Goal: Transaction & Acquisition: Subscribe to service/newsletter

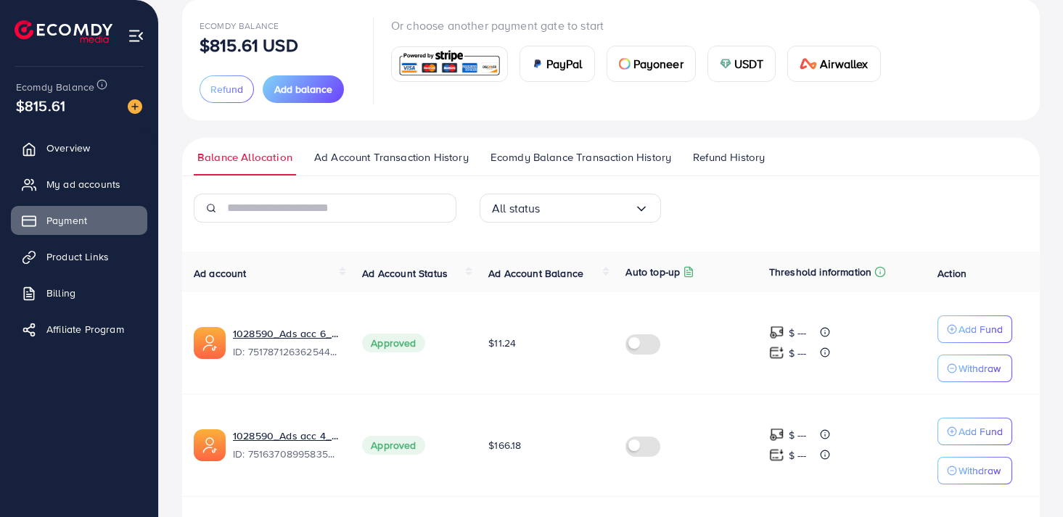
scroll to position [98, 0]
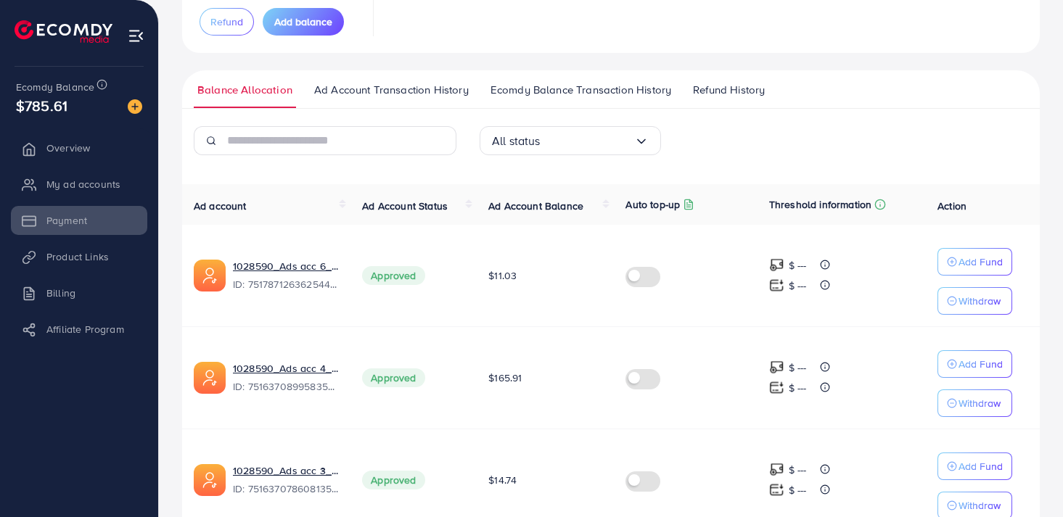
scroll to position [154, 0]
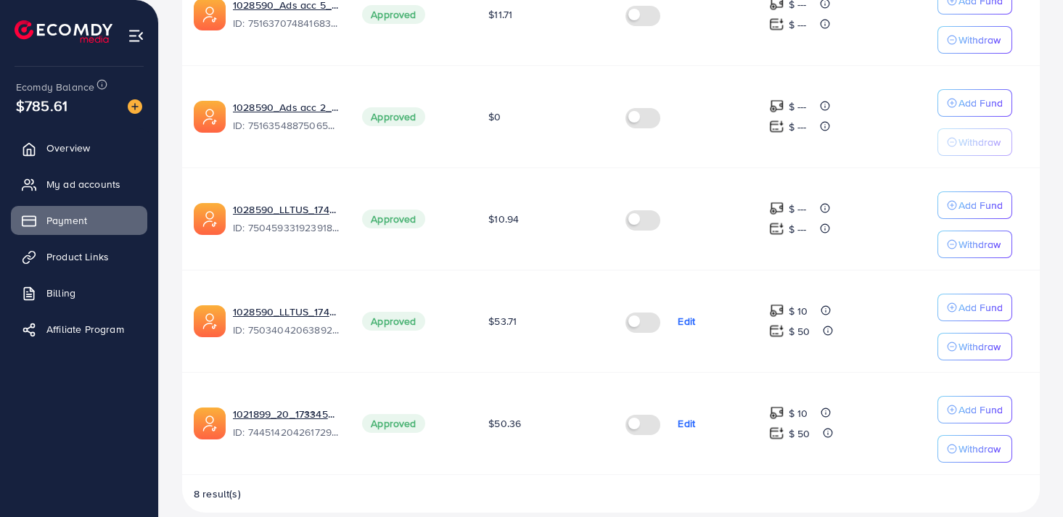
scroll to position [745, 0]
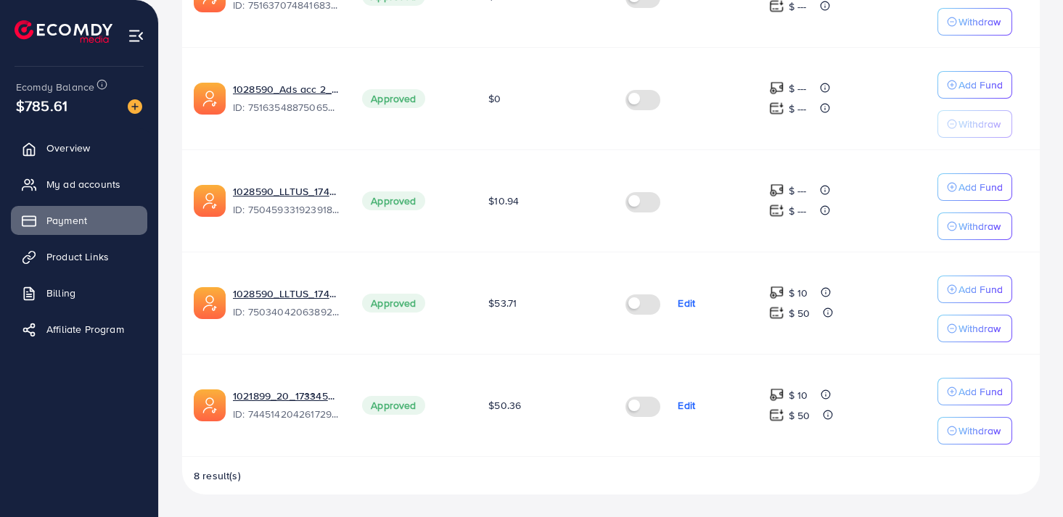
scroll to position [745, 0]
